Goal: Information Seeking & Learning: Find specific fact

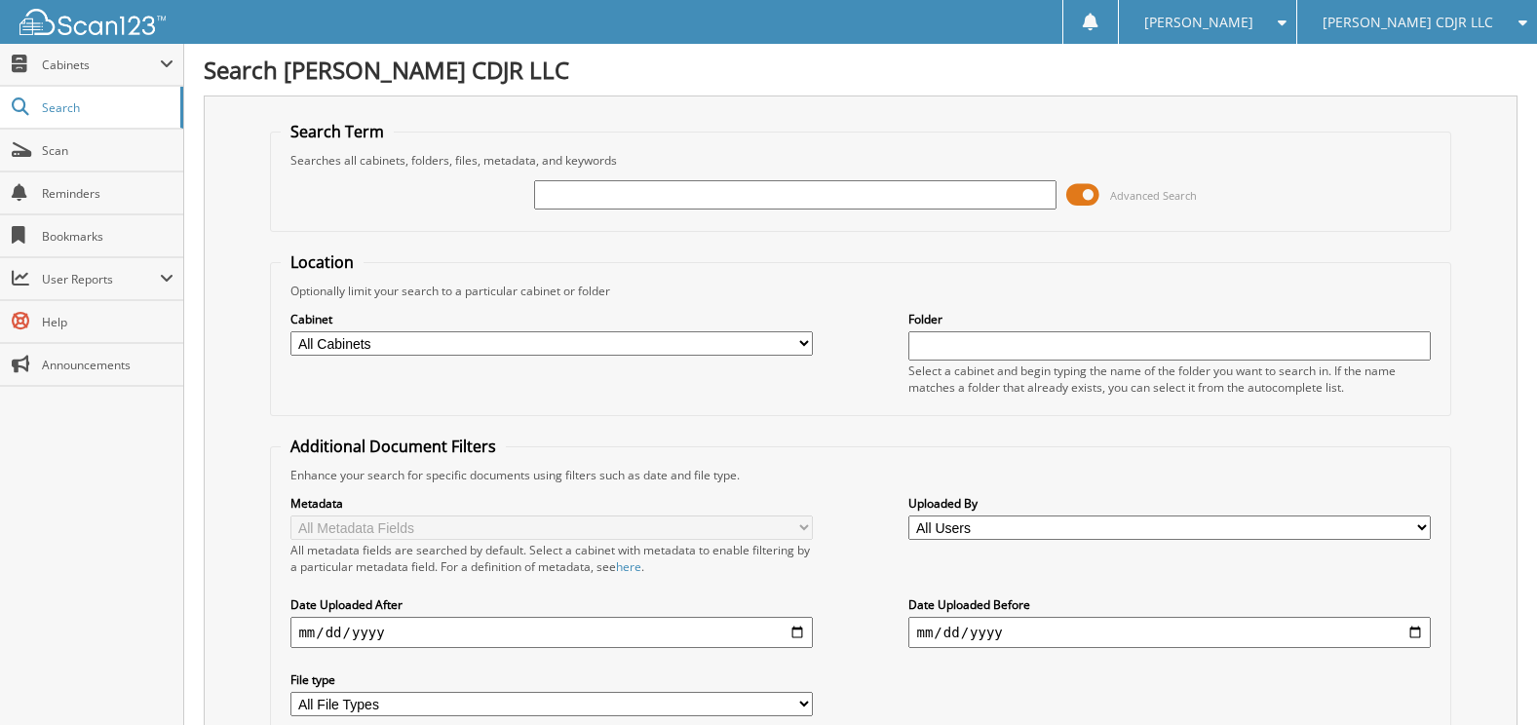
click at [622, 188] on input "text" at bounding box center [794, 194] width 521 height 29
type input "336833"
drag, startPoint x: 593, startPoint y: 189, endPoint x: -4, endPoint y: 95, distance: 604.6
click at [0, 95] on html "Linda L. Settings Logout Brinson CDJR LLC Brinson Chevrolet LLC Brinson Ford of…" at bounding box center [768, 582] width 1537 height 1164
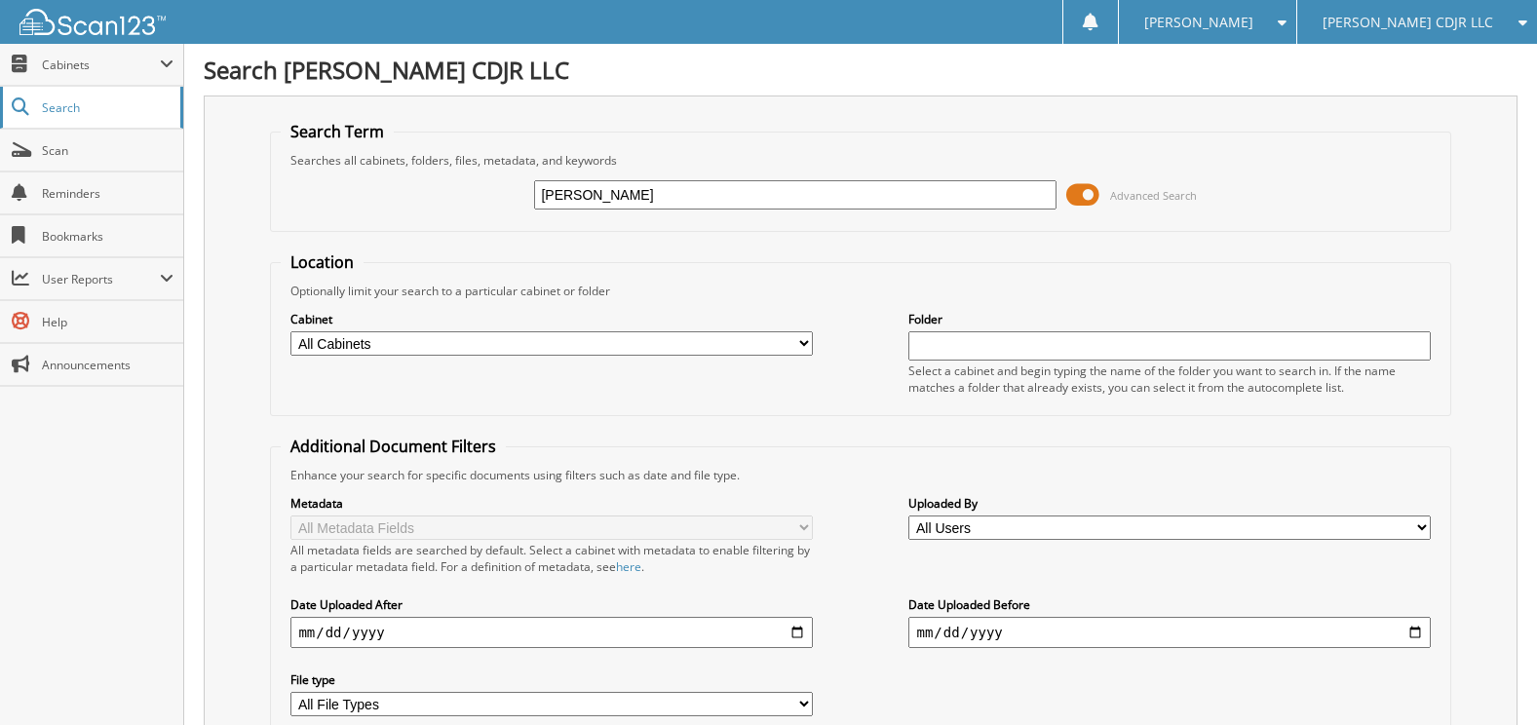
type input "hubbard"
